Goal: Task Accomplishment & Management: Complete application form

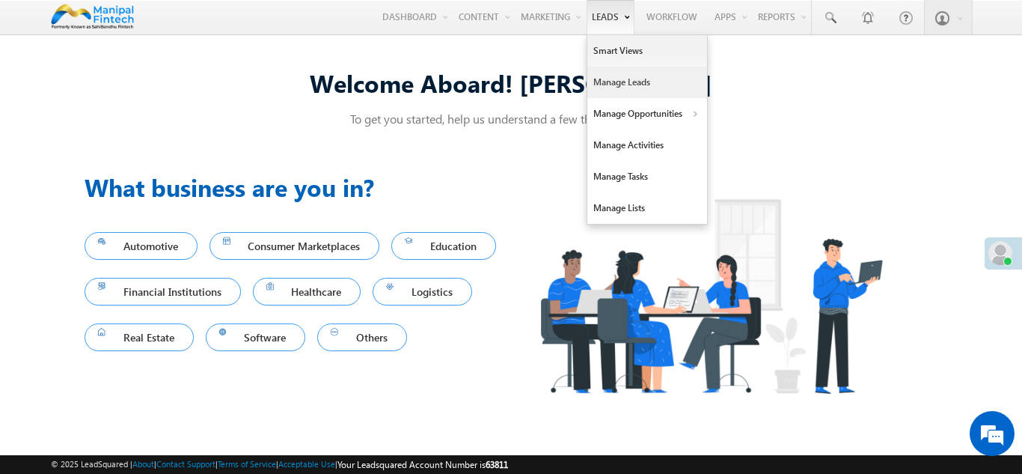
click at [616, 91] on link "Manage Leads" at bounding box center [647, 82] width 120 height 31
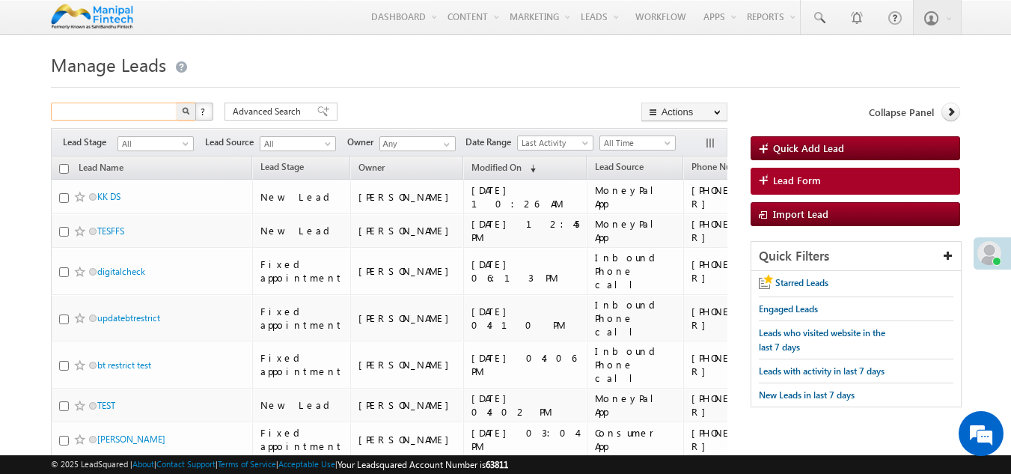
click at [120, 111] on input "text" at bounding box center [115, 112] width 128 height 18
type input "Search Leads"
click at [409, 70] on h1 "Manage Leads" at bounding box center [506, 63] width 910 height 29
click at [808, 183] on span "Lead Form" at bounding box center [797, 180] width 48 height 13
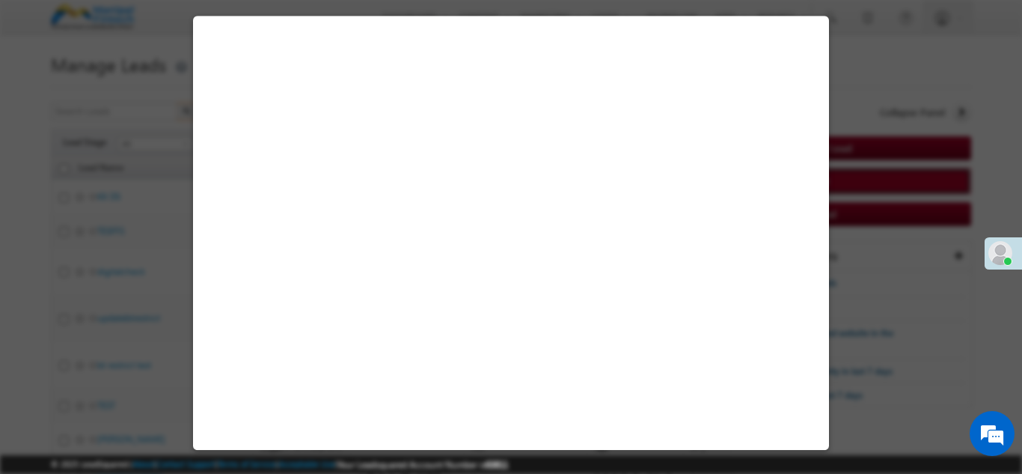
select select "Open"
select select "Prospecting"
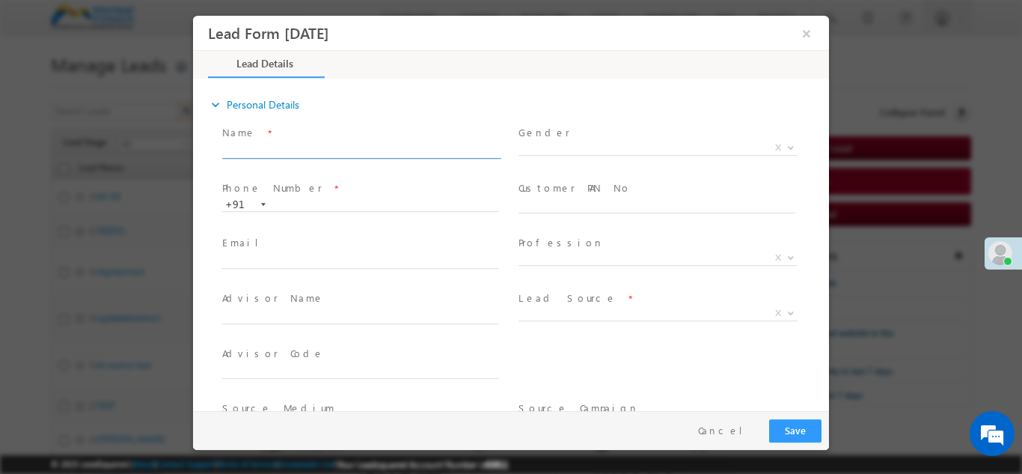
click at [262, 145] on input "text" at bounding box center [360, 150] width 277 height 15
type input "n"
type input "bada"
type input "[DATE] 3:54 PM"
type input "badal8075223132"
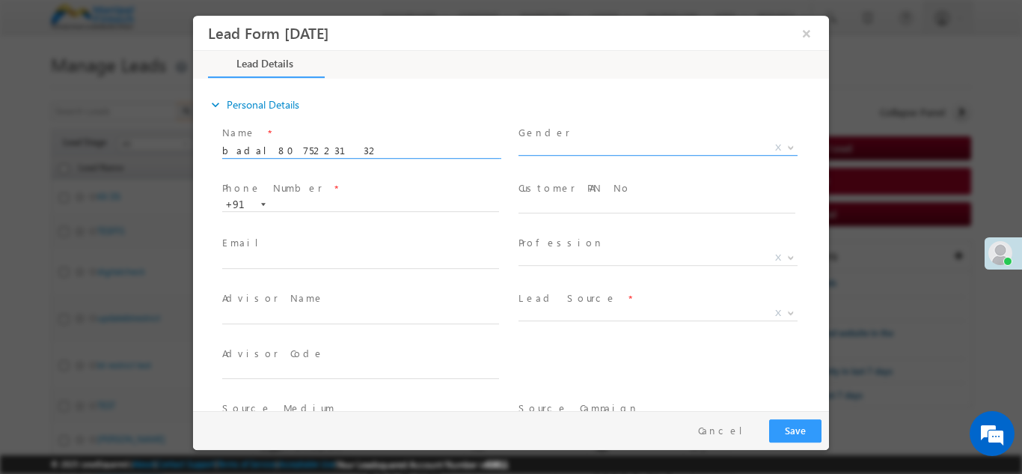
type input "0"
type input "badal8075223132"
click at [313, 201] on input "text" at bounding box center [360, 204] width 277 height 15
paste input "8075223132"
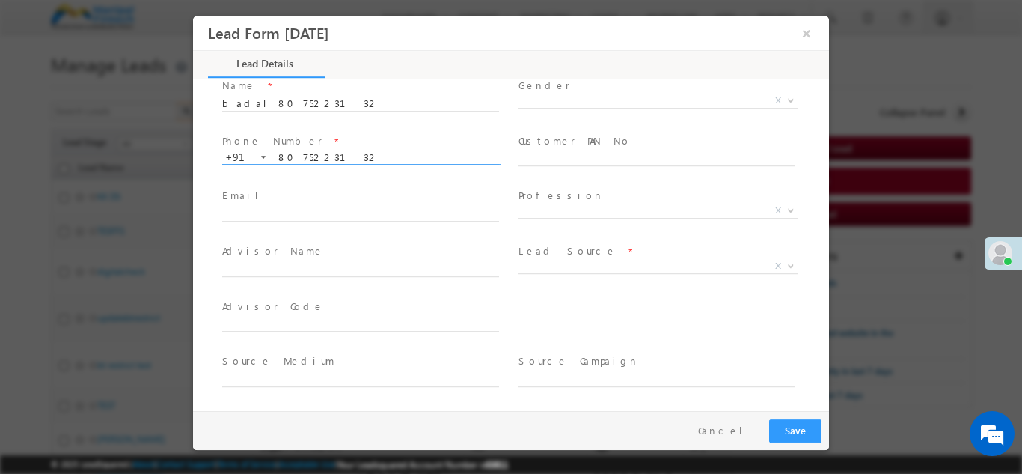
scroll to position [48, 0]
type input "8075223132"
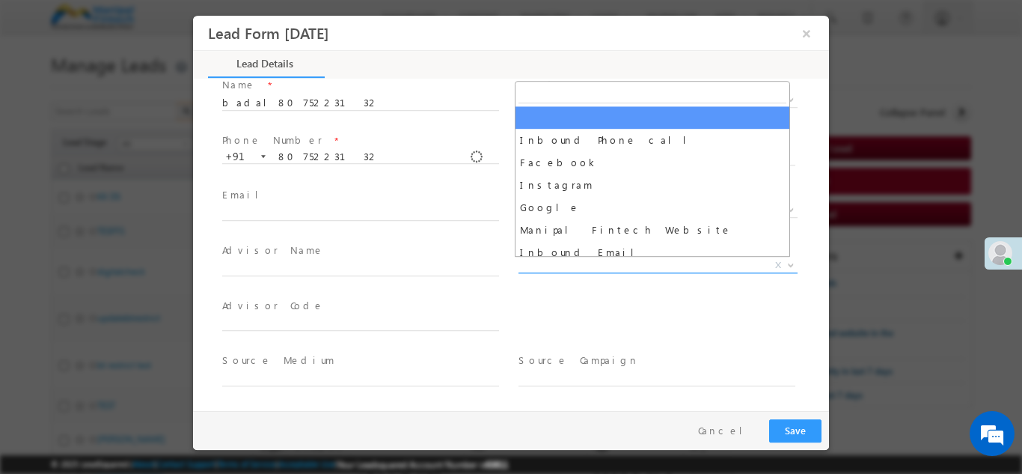
click at [545, 265] on span "X" at bounding box center [657, 264] width 279 height 15
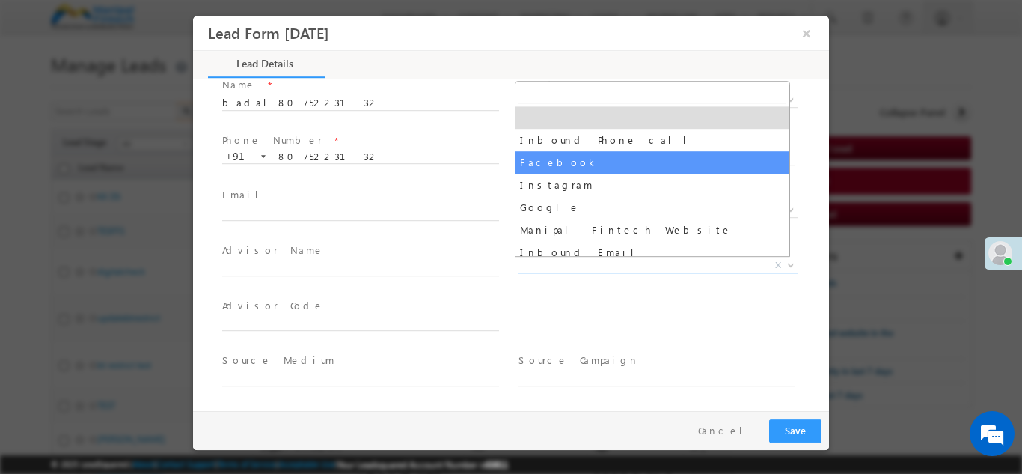
select select "Facebook"
type input "badal8075223132- Facebook"
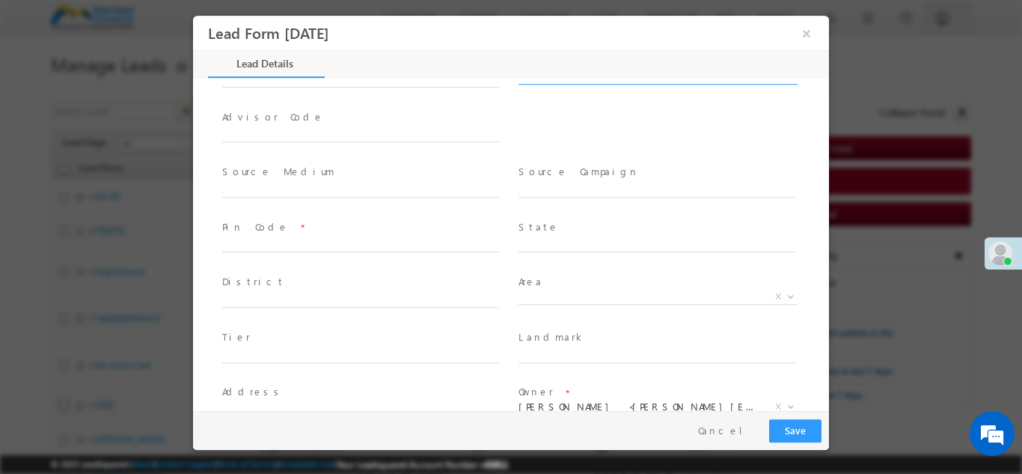
scroll to position [237, 0]
click at [263, 242] on input "text" at bounding box center [360, 243] width 277 height 15
type input "110020"
click at [479, 281] on div "District *" at bounding box center [367, 296] width 296 height 55
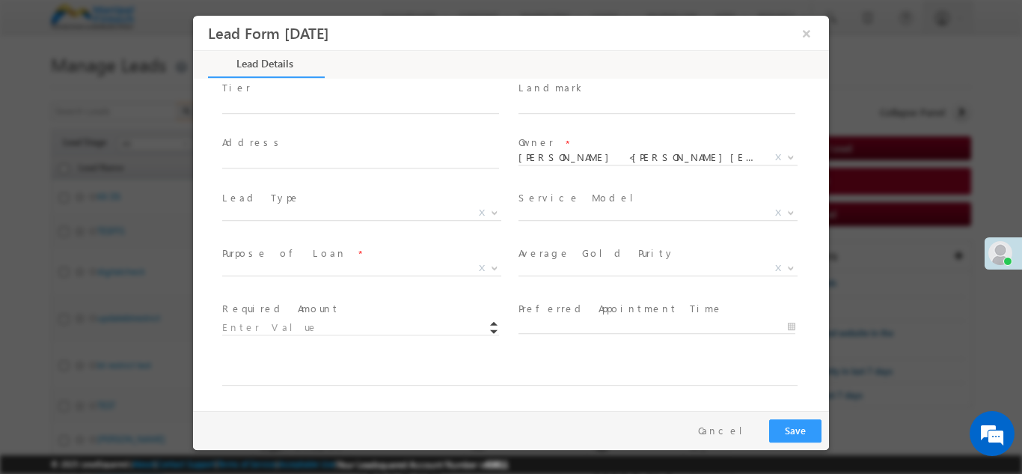
scroll to position [486, 0]
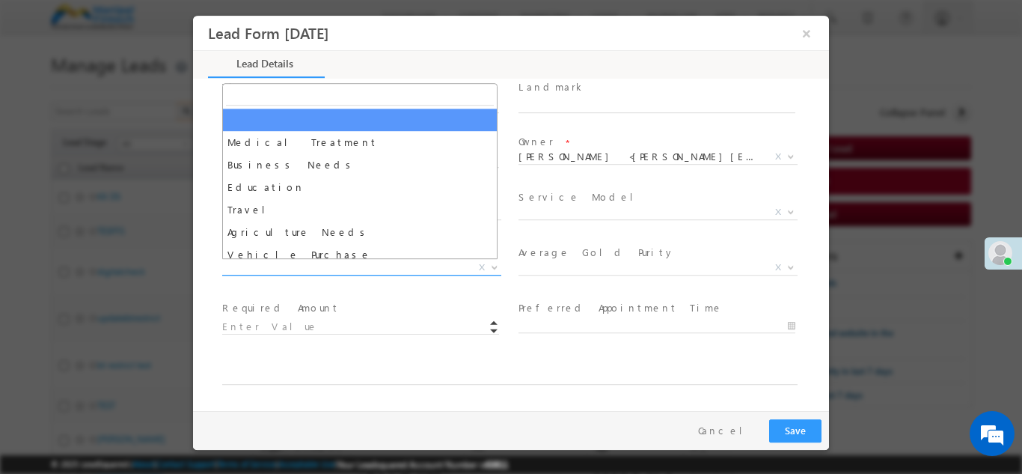
click at [337, 263] on span "X" at bounding box center [361, 267] width 279 height 15
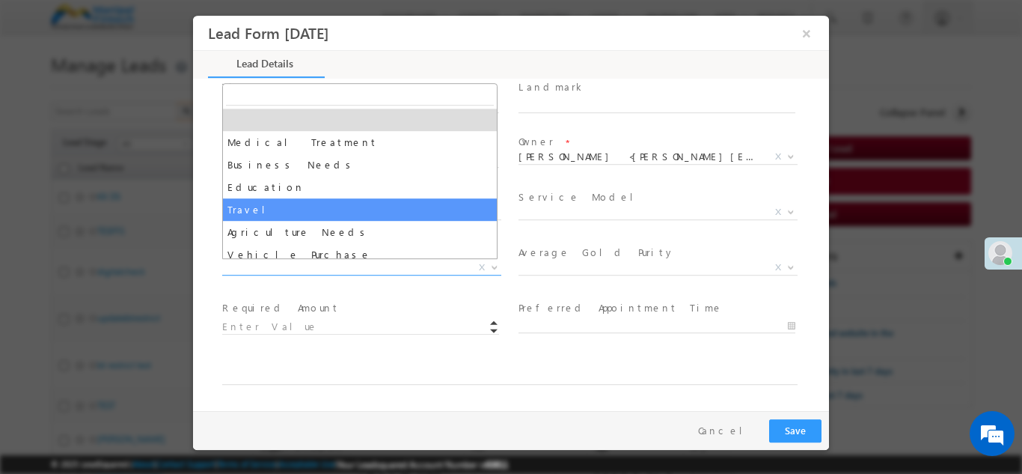
select select "Travel"
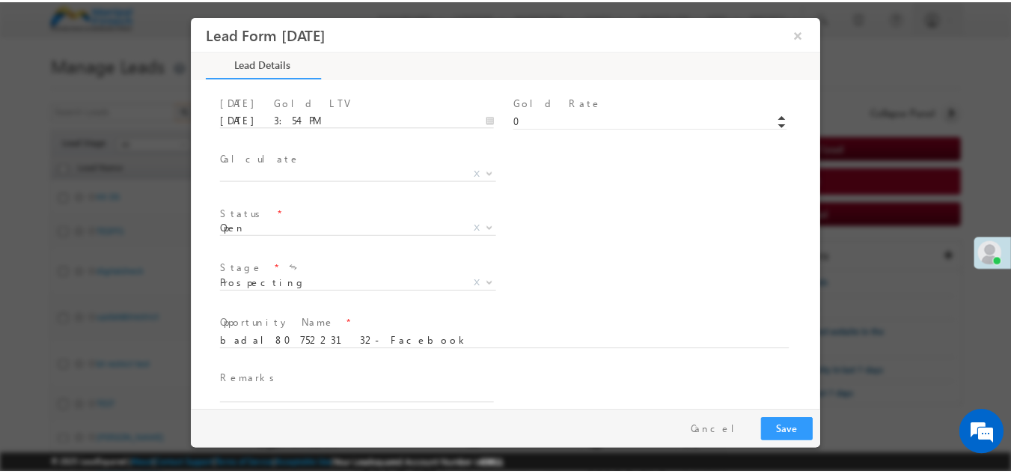
scroll to position [819, 0]
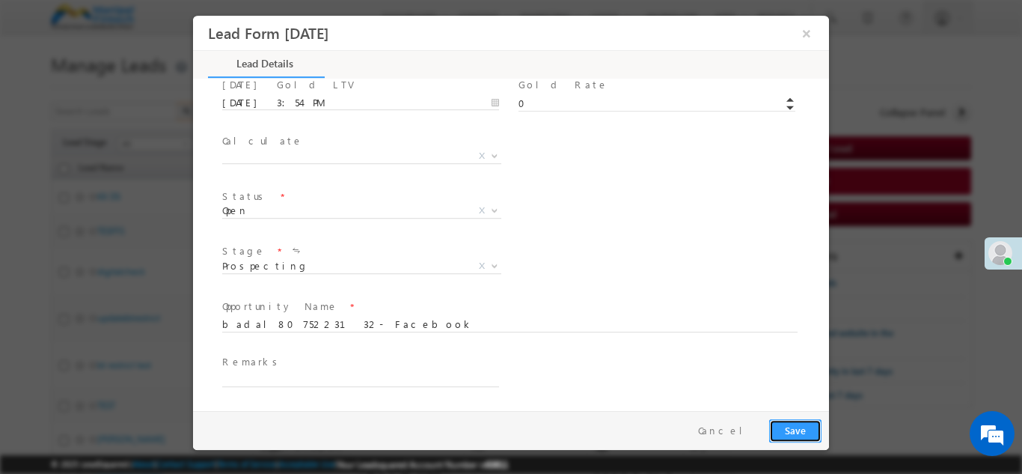
click at [782, 428] on button "Save" at bounding box center [795, 429] width 52 height 23
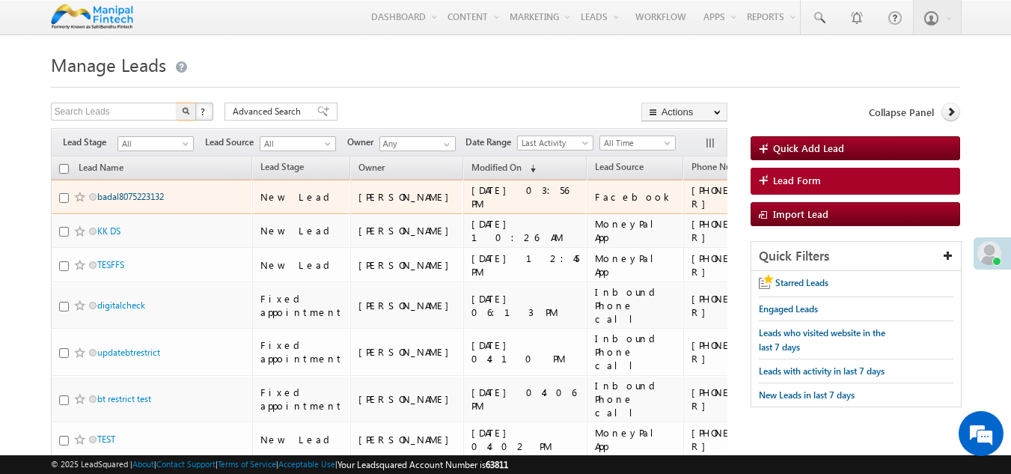
click at [139, 201] on link "badal8075223132" at bounding box center [130, 196] width 67 height 11
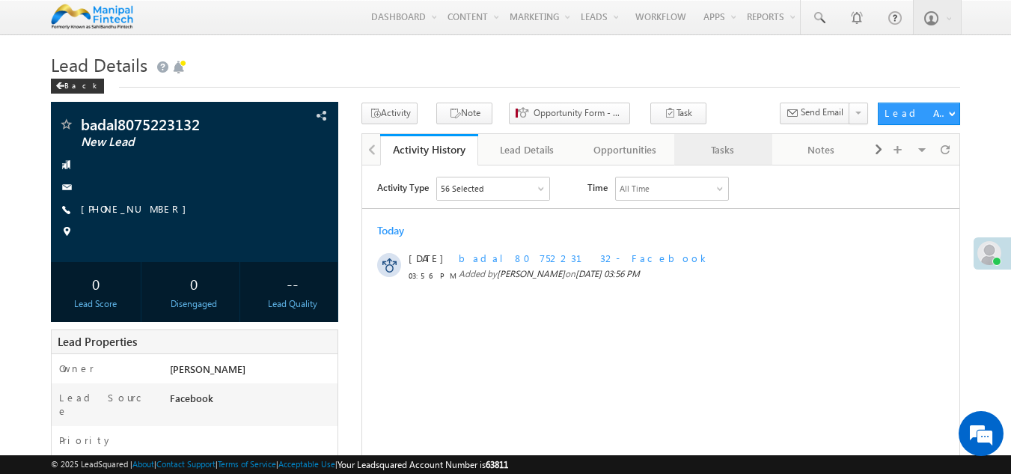
click at [732, 154] on div "Tasks" at bounding box center [722, 150] width 73 height 18
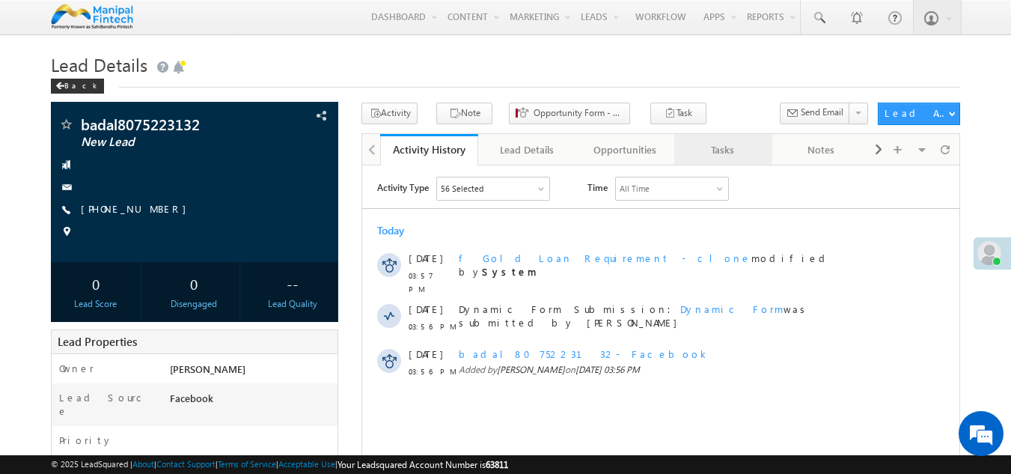
click at [730, 165] on link "Tasks" at bounding box center [723, 149] width 98 height 31
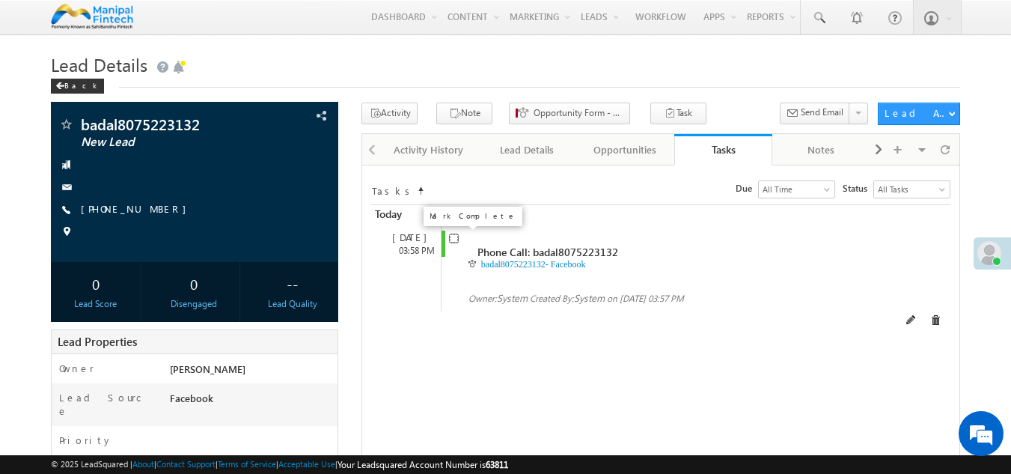
click at [454, 242] on input "checkbox" at bounding box center [454, 238] width 10 height 10
checkbox input "false"
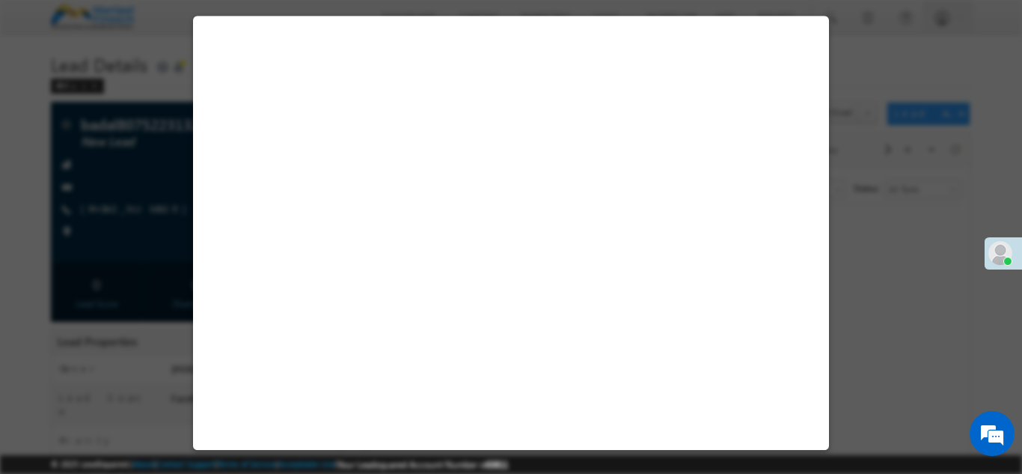
select select "Facebook"
select select "Travel"
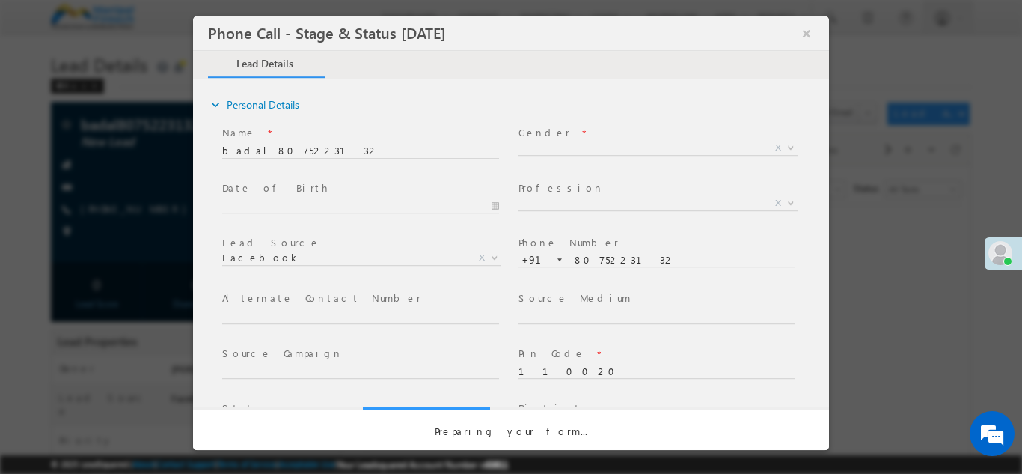
select select "Open"
select select "Fresh Lead"
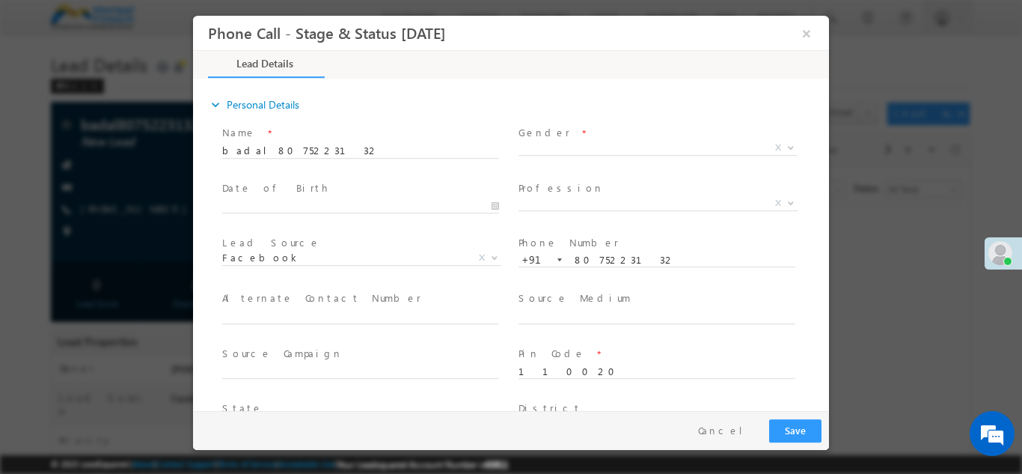
type input "[DATE] 3:58 PM"
click at [584, 147] on span "X" at bounding box center [657, 147] width 279 height 15
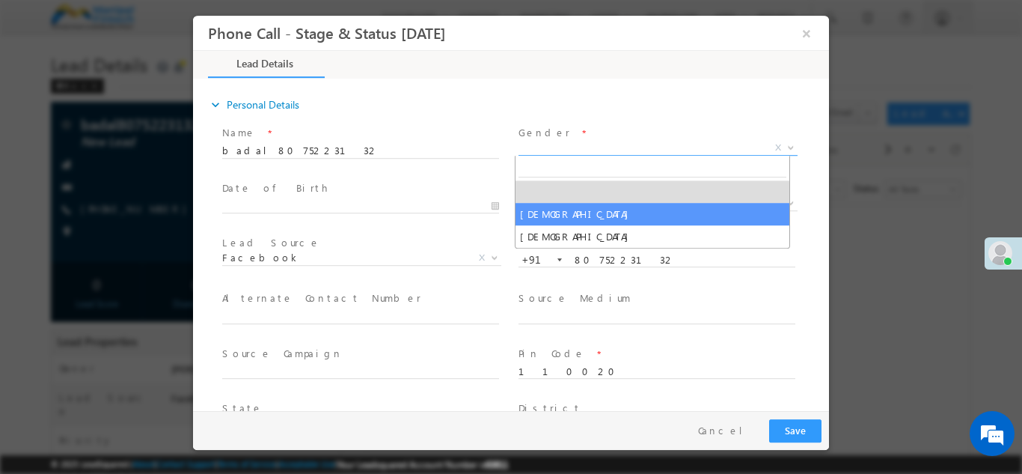
select select "[DEMOGRAPHIC_DATA]"
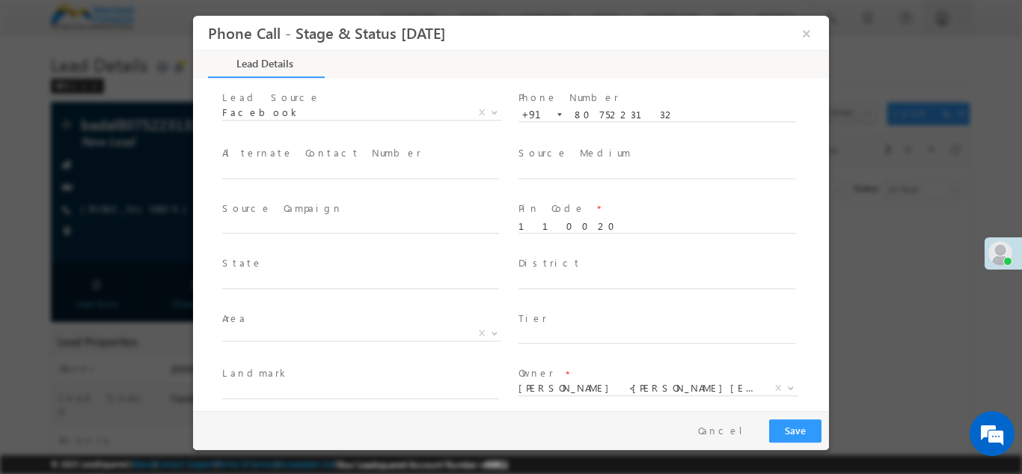
scroll to position [874, 0]
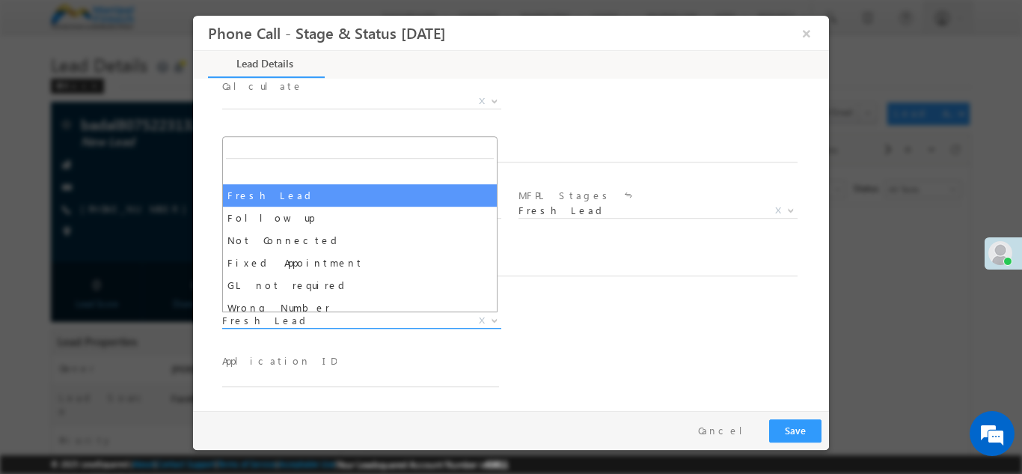
click at [310, 317] on span "Fresh Lead" at bounding box center [343, 319] width 243 height 13
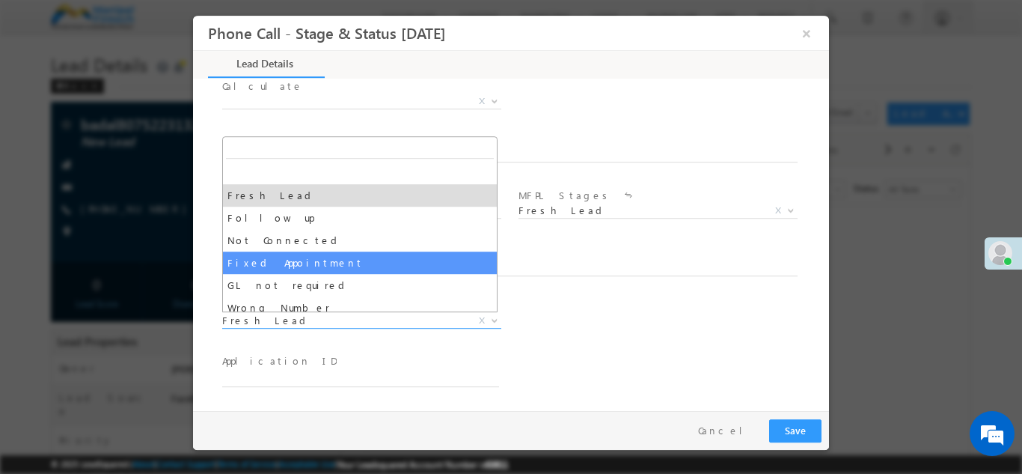
select select "Fixed Appointment"
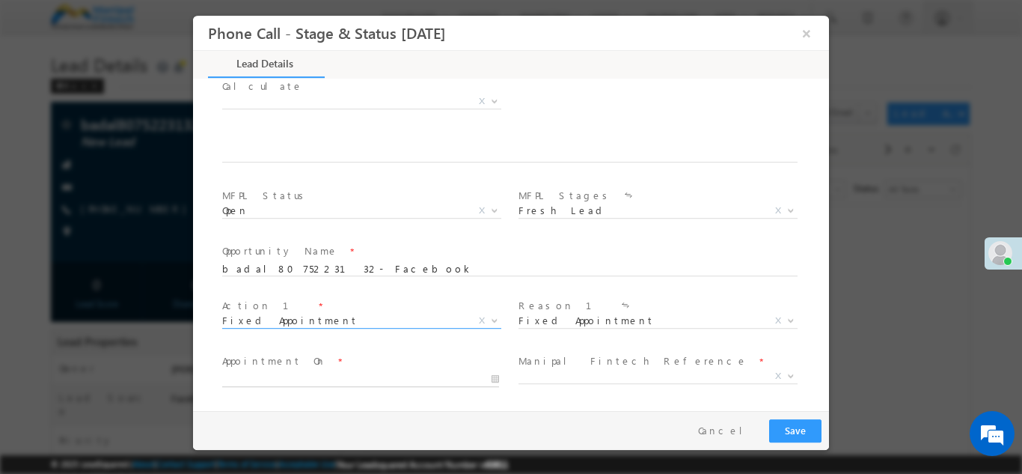
type input "[DATE] 3:59 PM"
type input "59"
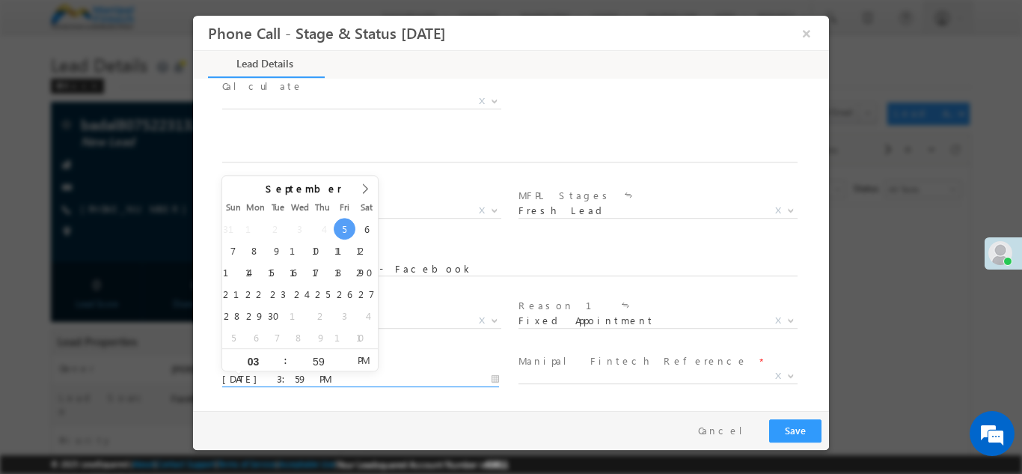
click at [370, 379] on input "[DATE] 3:59 PM" at bounding box center [360, 378] width 277 height 15
type input "[DATE] 3:59 PM"
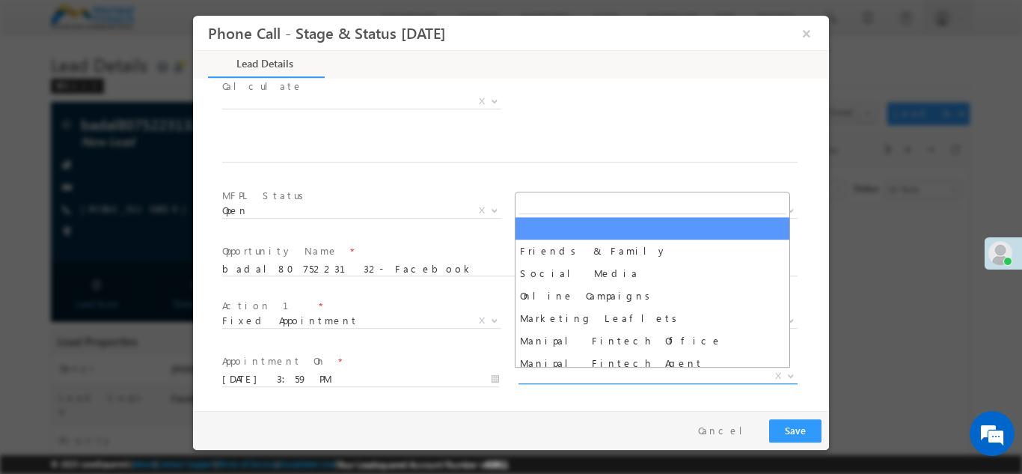
click at [571, 379] on span "X" at bounding box center [657, 375] width 279 height 15
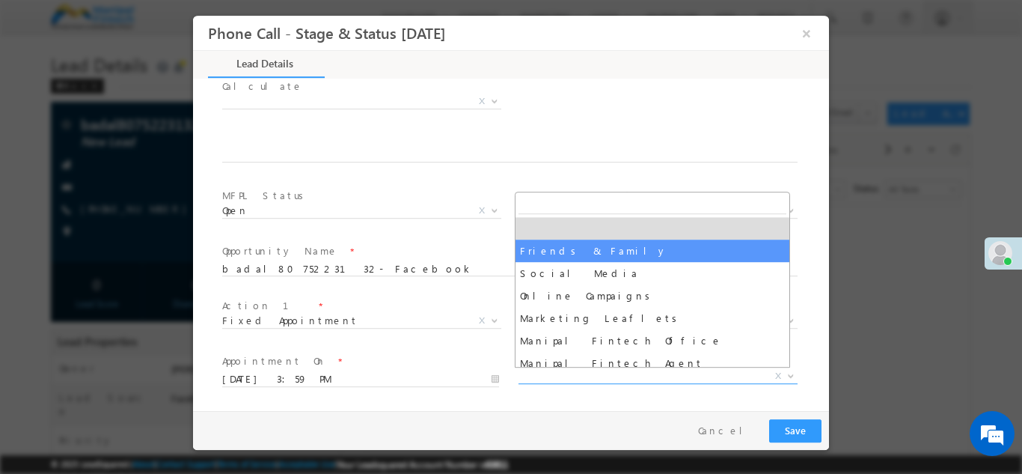
select select "Friends & Family"
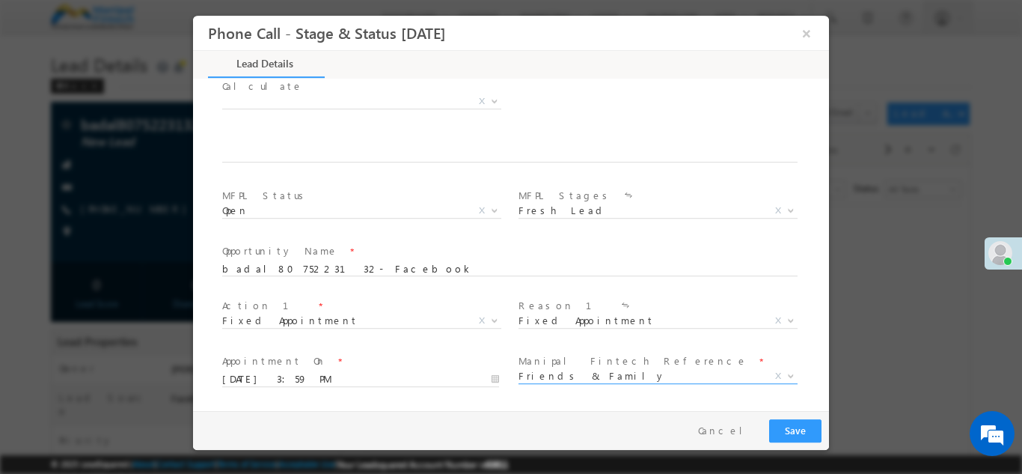
scroll to position [984, 0]
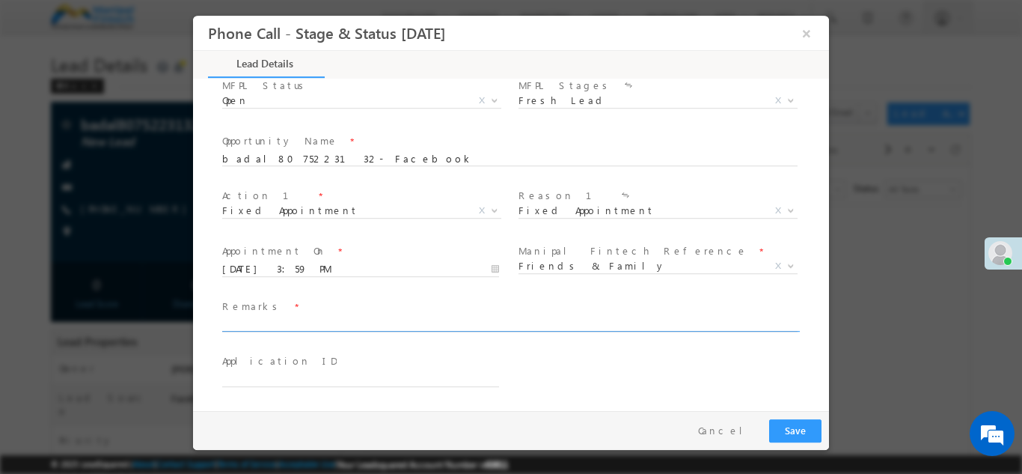
click at [285, 317] on input "text" at bounding box center [509, 323] width 575 height 15
click at [575, 322] on input "badal" at bounding box center [509, 323] width 575 height 15
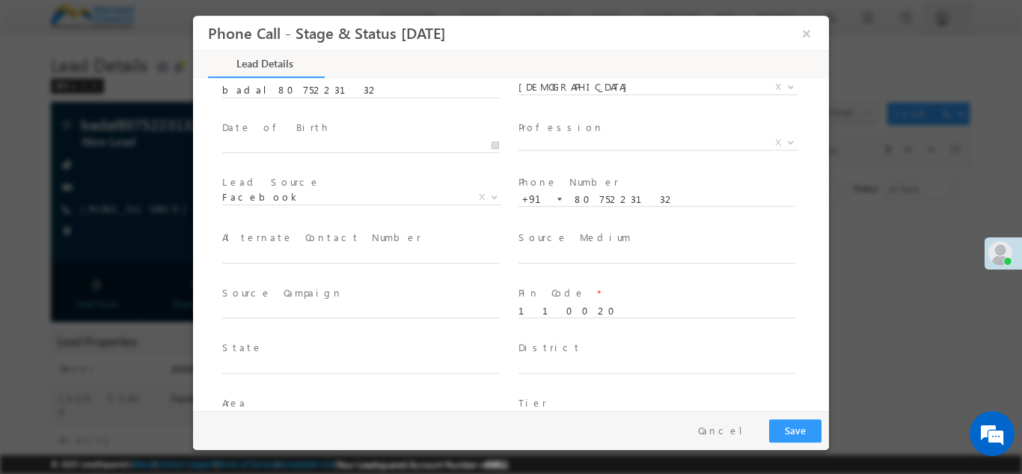
scroll to position [0, 0]
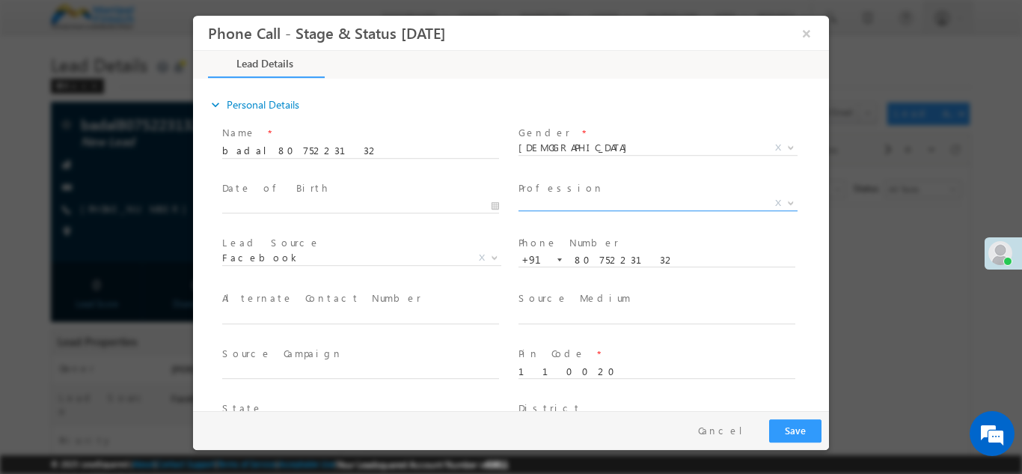
type input "badal"
click at [566, 211] on span "X" at bounding box center [657, 205] width 279 height 15
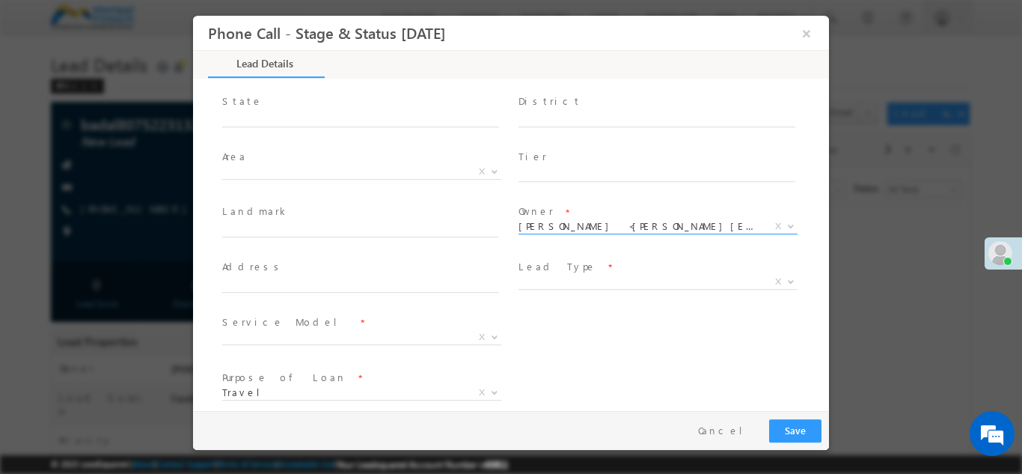
scroll to position [308, 0]
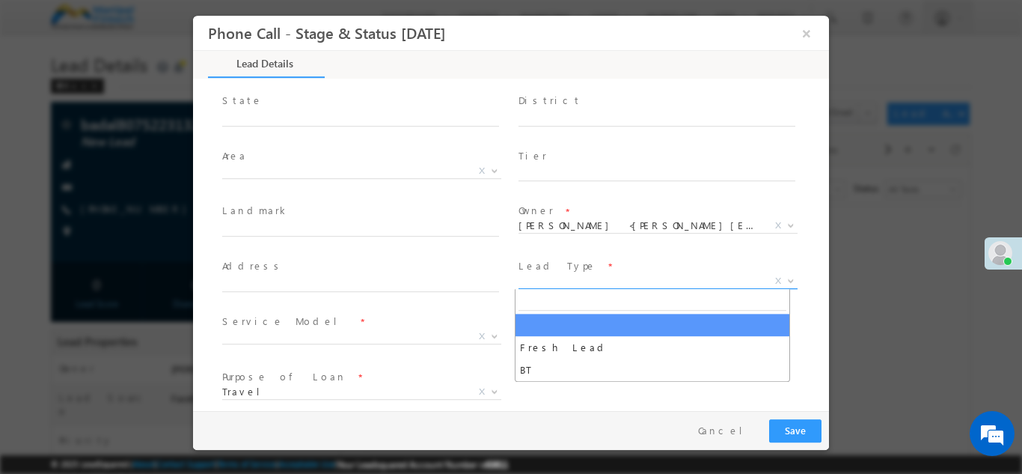
click at [554, 279] on span "X" at bounding box center [657, 280] width 279 height 15
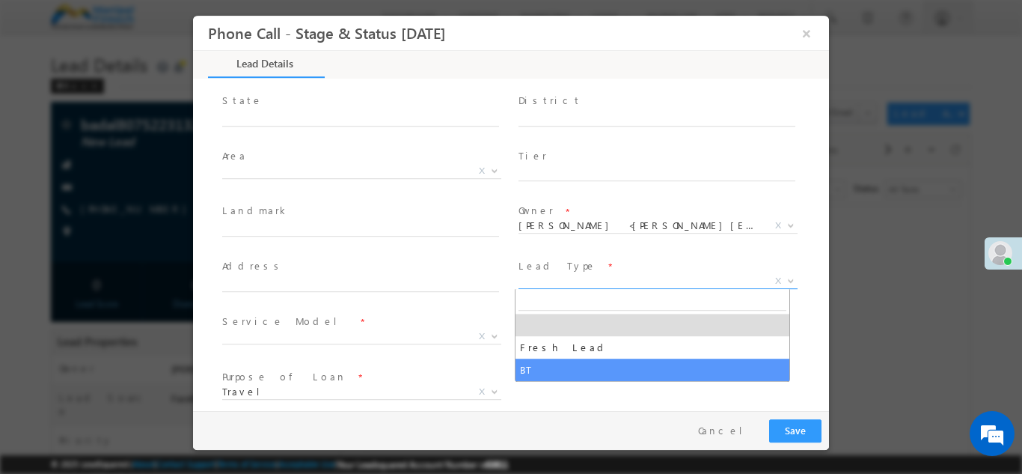
select select "BT"
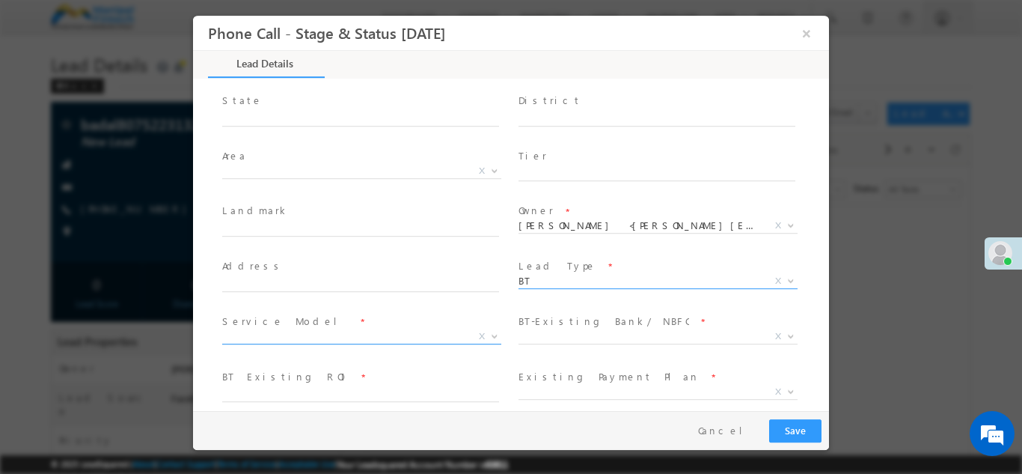
click at [309, 330] on span "X" at bounding box center [361, 335] width 279 height 15
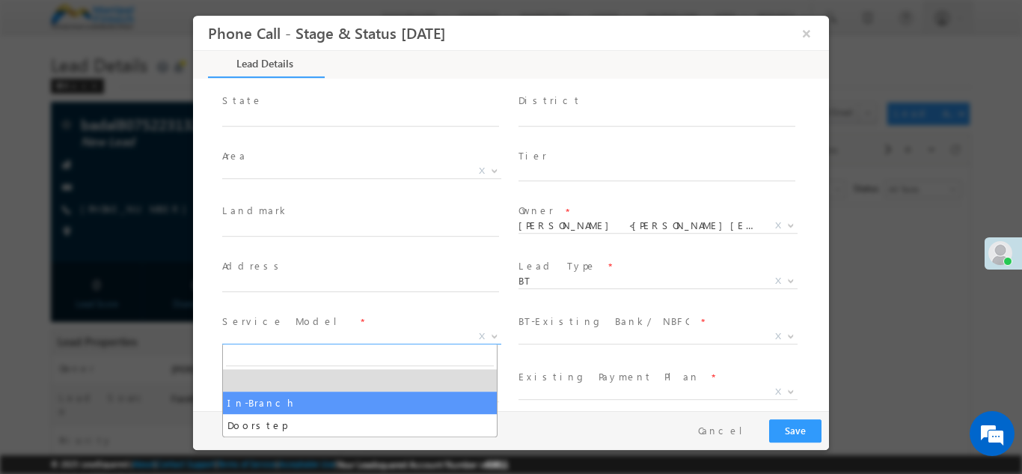
select select "In-Branch"
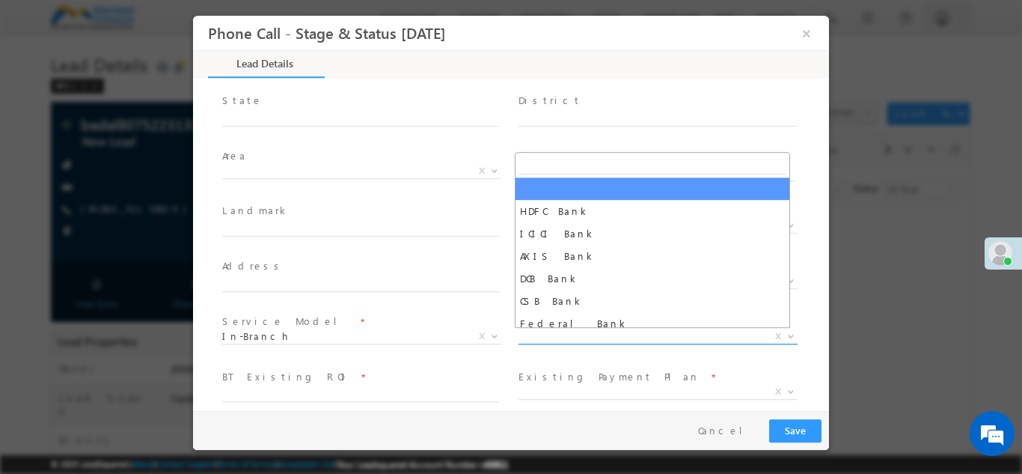
click at [566, 337] on span "X" at bounding box center [657, 335] width 279 height 15
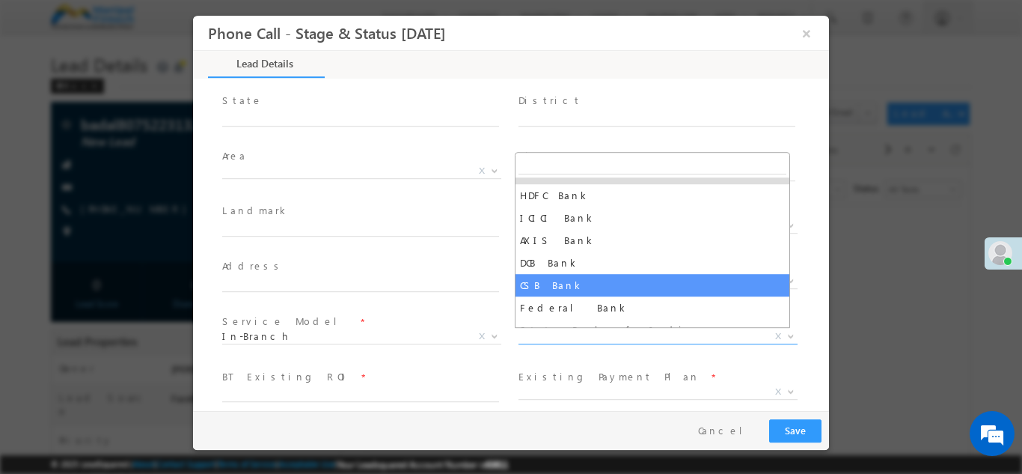
scroll to position [5, 0]
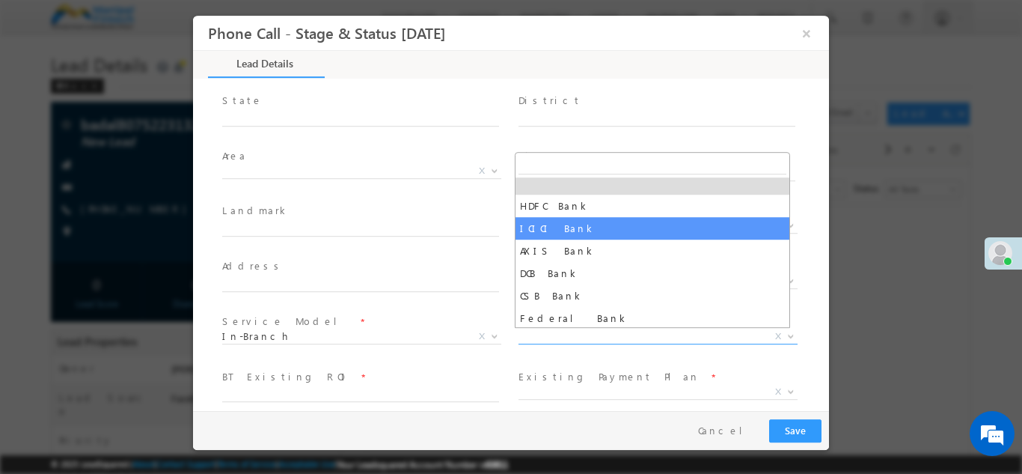
select select "ICICI Bank"
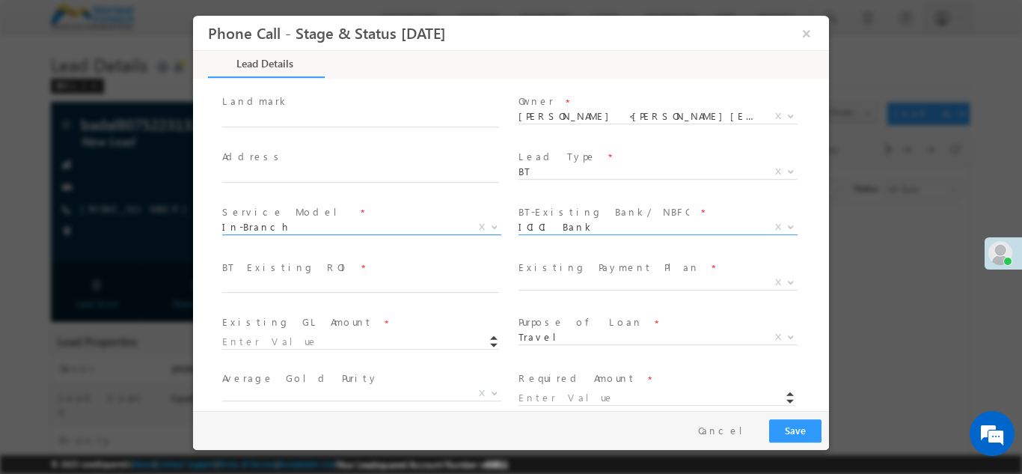
scroll to position [417, 0]
click at [297, 281] on input "text" at bounding box center [360, 284] width 277 height 15
type input "44"
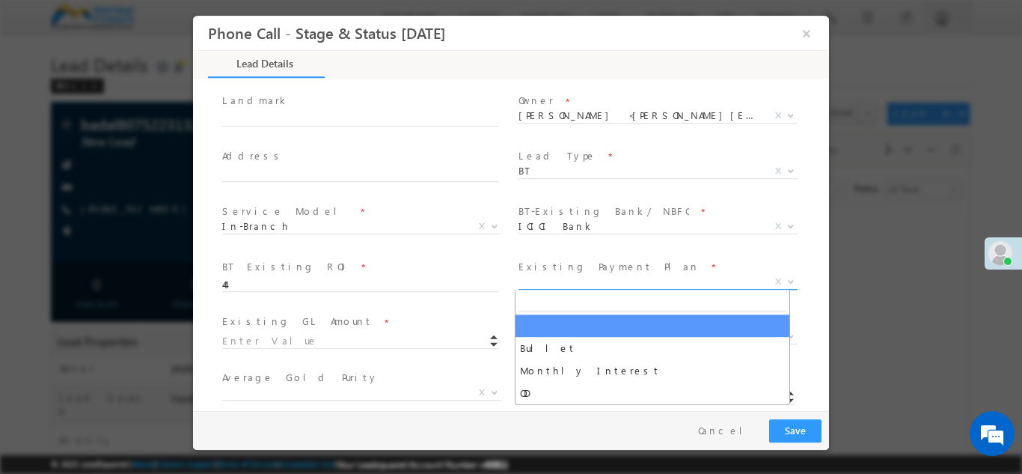
click at [572, 276] on span "X" at bounding box center [657, 281] width 279 height 15
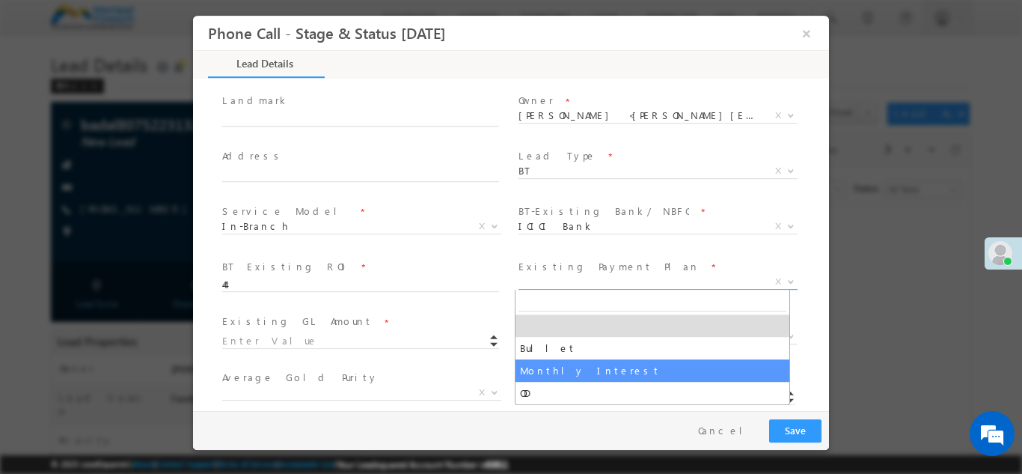
select select "Monthly Interest"
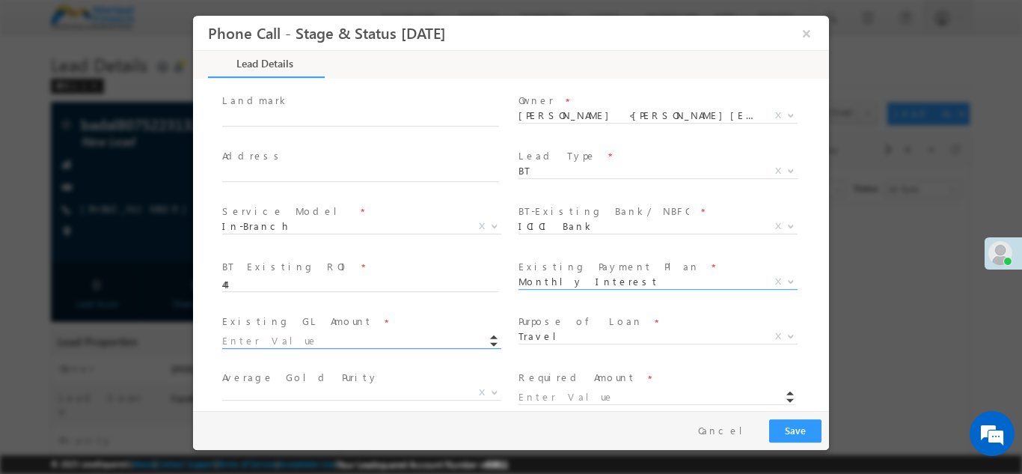
scroll to position [505, 0]
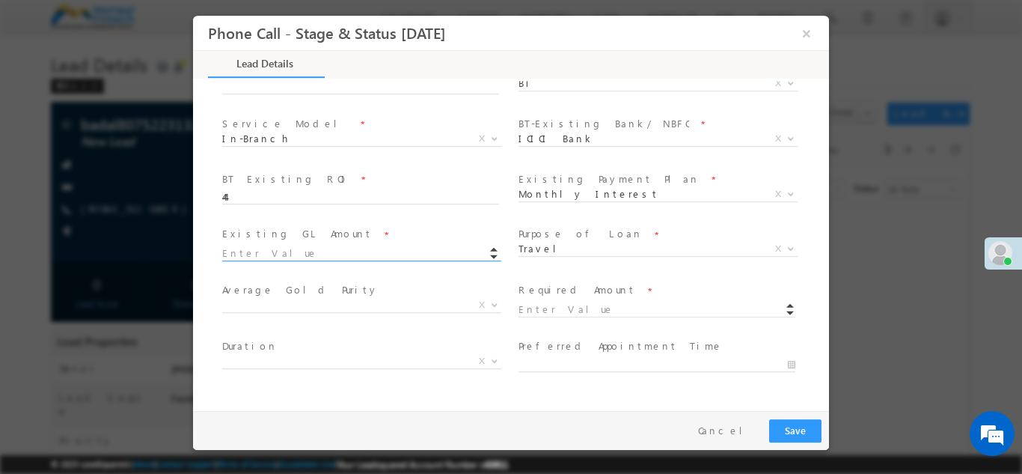
click at [264, 248] on input at bounding box center [360, 252] width 277 height 15
type input "123456.00"
click at [555, 305] on input at bounding box center [656, 309] width 277 height 15
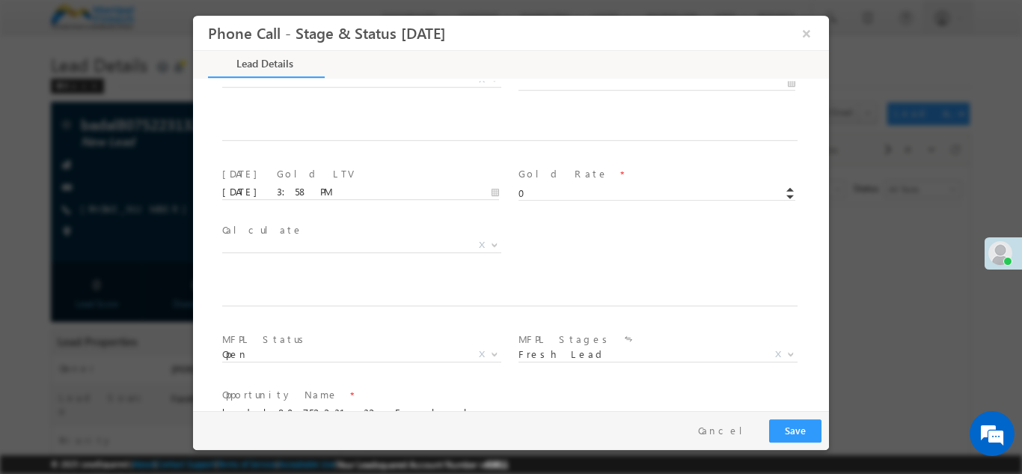
scroll to position [787, 0]
type input "234566.00"
click at [537, 194] on span "0" at bounding box center [663, 191] width 290 height 17
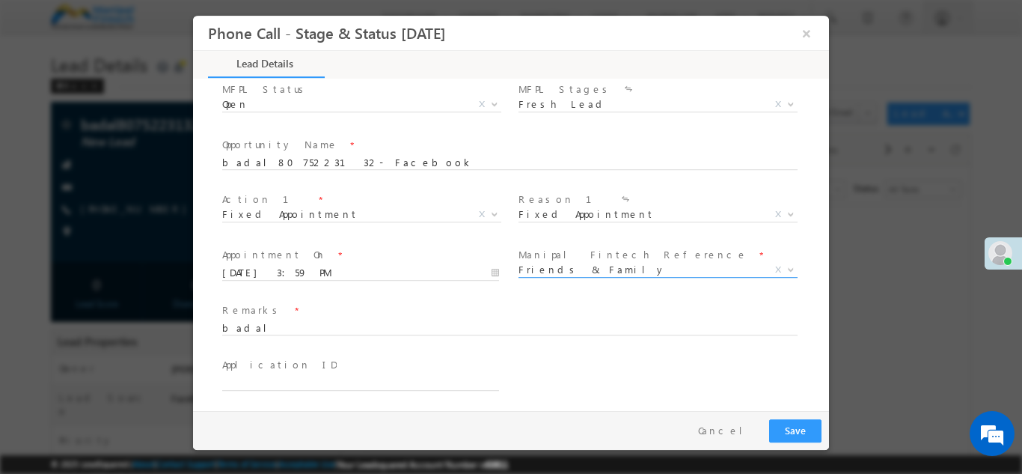
scroll to position [1040, 0]
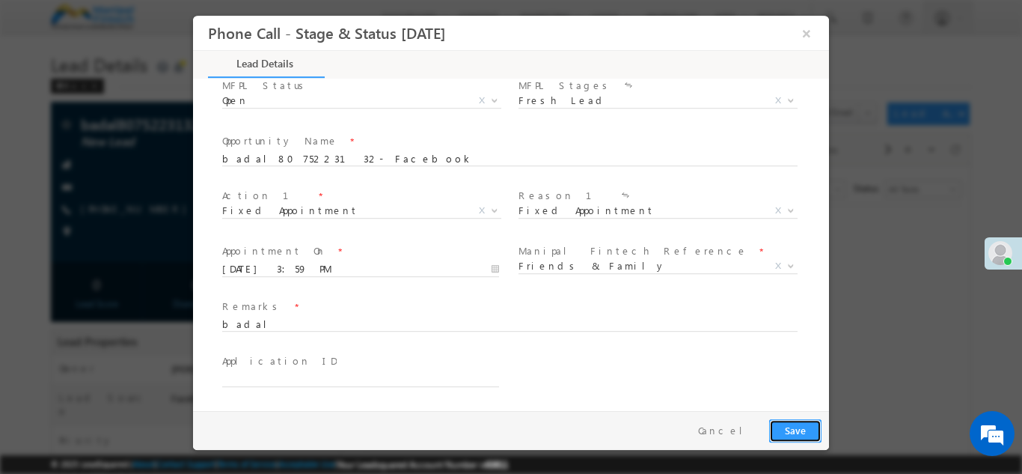
click at [794, 432] on button "Save" at bounding box center [795, 429] width 52 height 23
